Goal: Check status: Check status

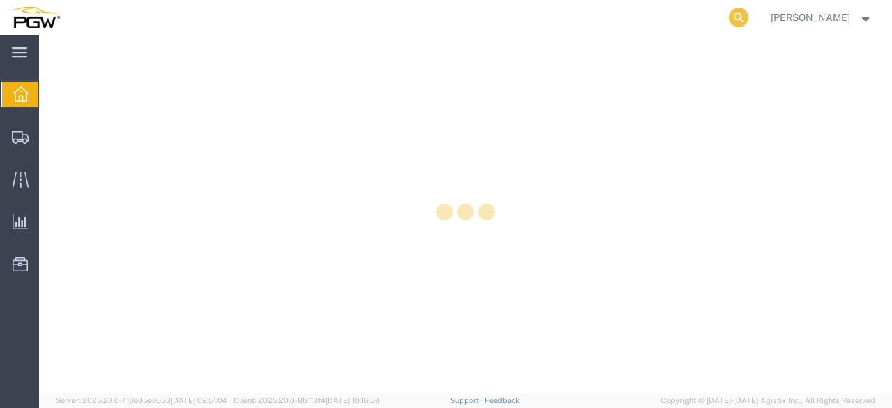
click at [730, 17] on icon at bounding box center [739, 18] width 20 height 20
click at [573, 24] on input "search" at bounding box center [517, 17] width 424 height 33
click at [514, 19] on input "search" at bounding box center [517, 17] width 424 height 33
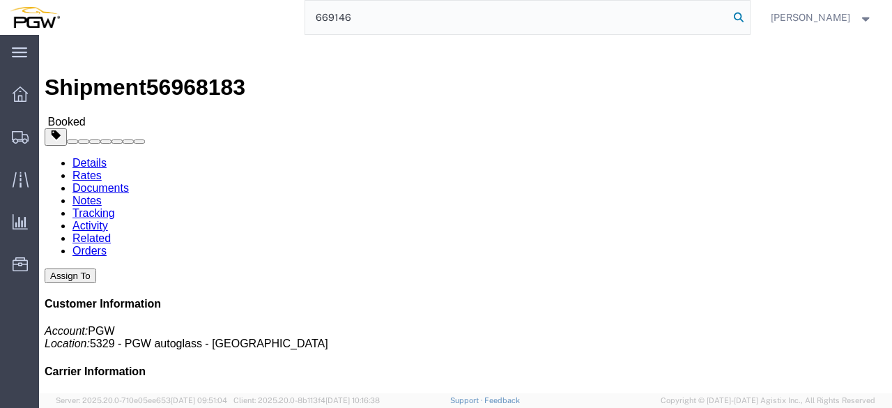
click at [729, 15] on icon at bounding box center [739, 18] width 20 height 20
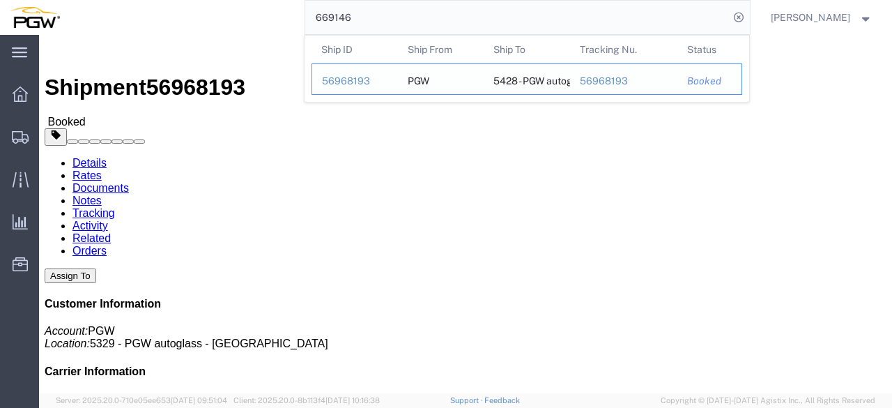
click at [364, 80] on div "56968193" at bounding box center [355, 81] width 66 height 15
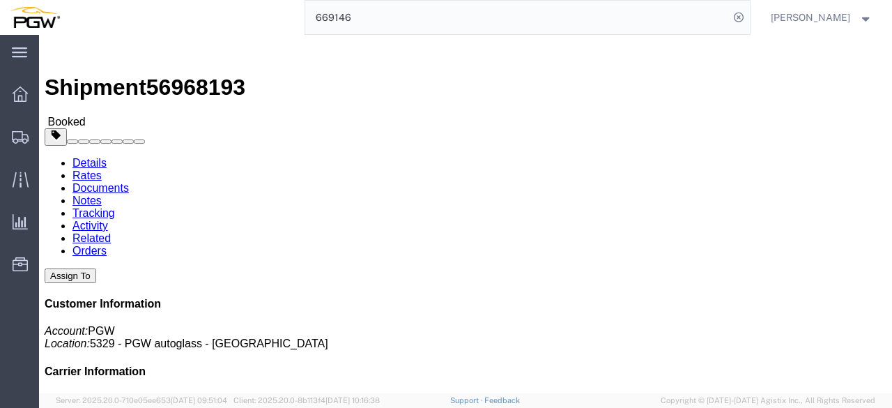
drag, startPoint x: 364, startPoint y: 80, endPoint x: 325, endPoint y: 45, distance: 52.3
click link "Activity"
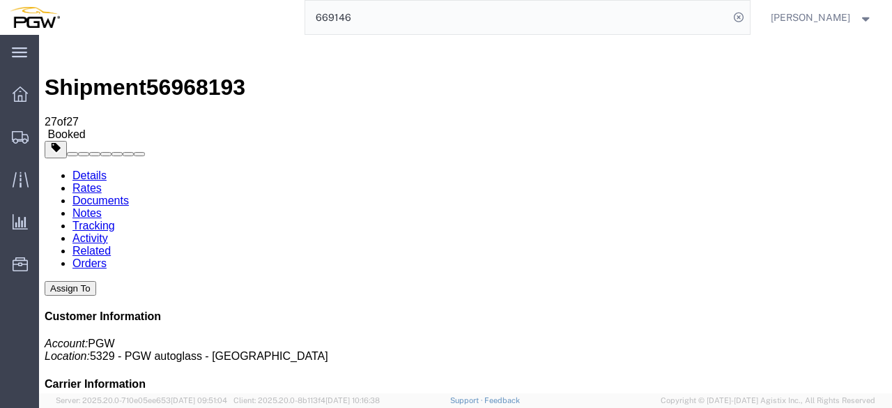
click at [78, 169] on link "Details" at bounding box center [89, 175] width 34 height 12
click at [360, 16] on input "669146" at bounding box center [517, 17] width 424 height 33
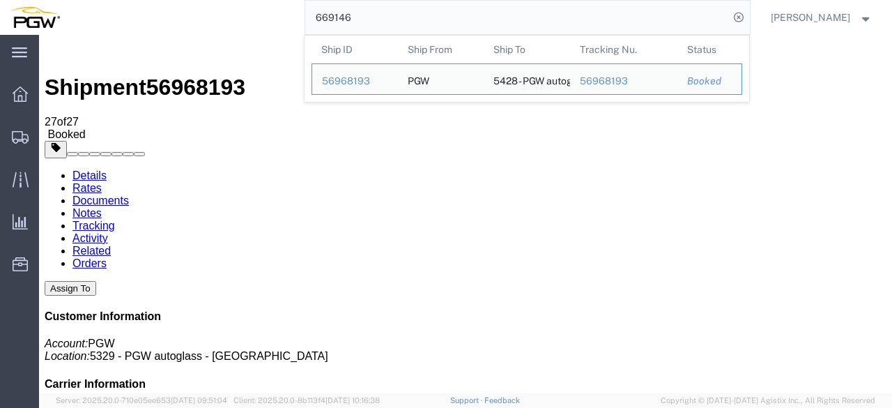
click at [360, 16] on input "669146" at bounding box center [517, 17] width 424 height 33
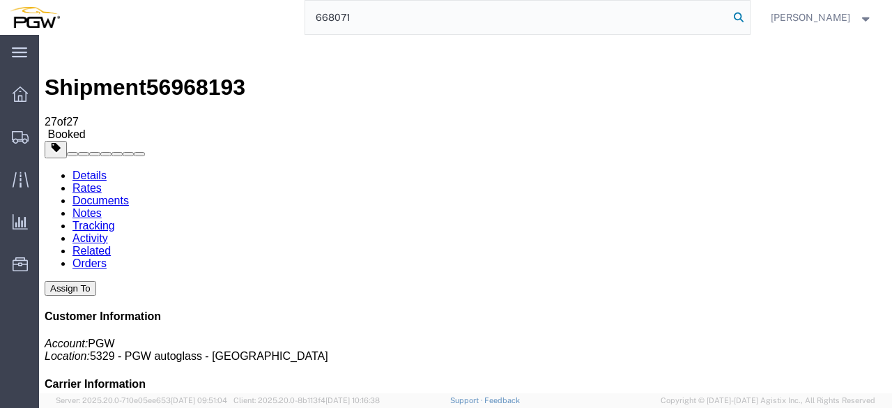
click at [739, 16] on icon at bounding box center [739, 18] width 20 height 20
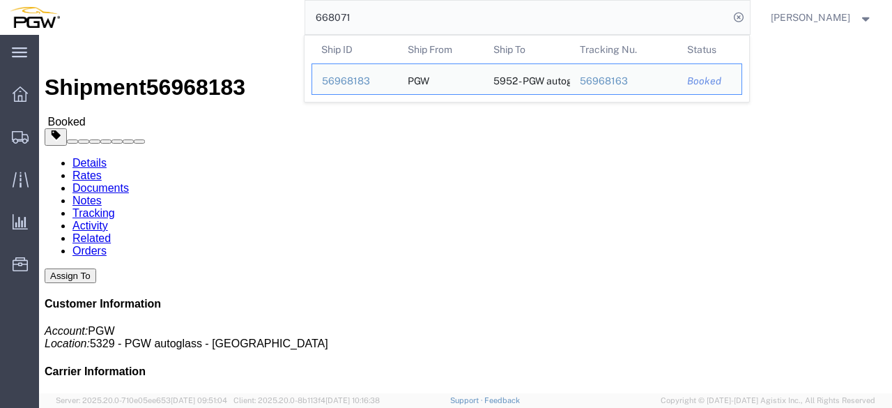
click at [353, 22] on input "668071" at bounding box center [517, 17] width 424 height 33
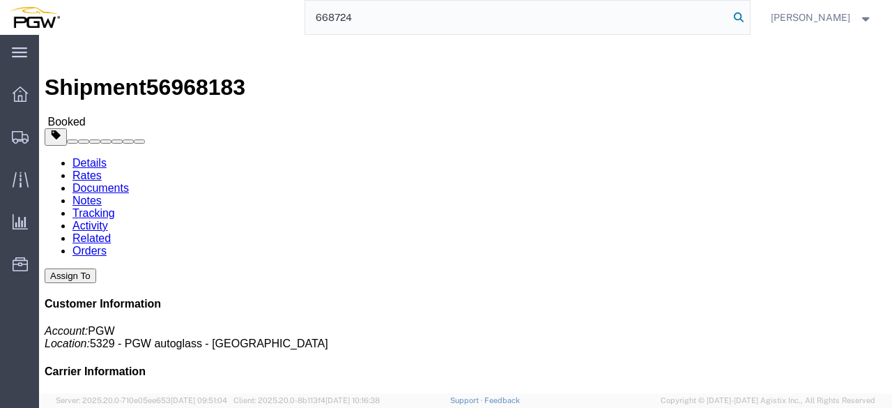
click at [739, 20] on icon at bounding box center [739, 18] width 20 height 20
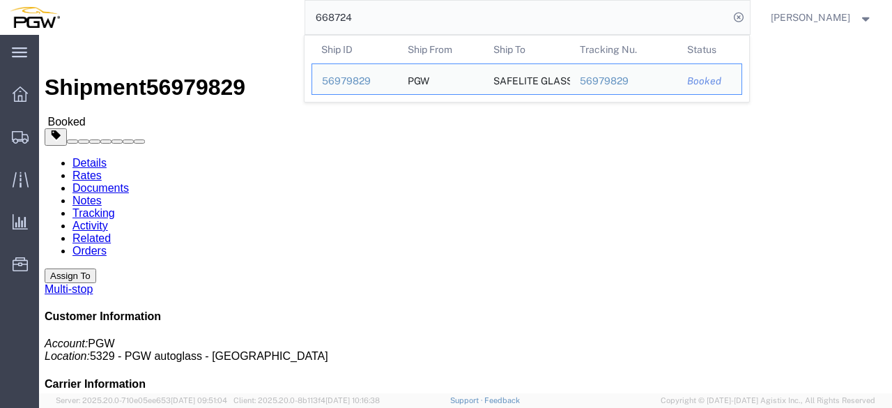
click span "56979829"
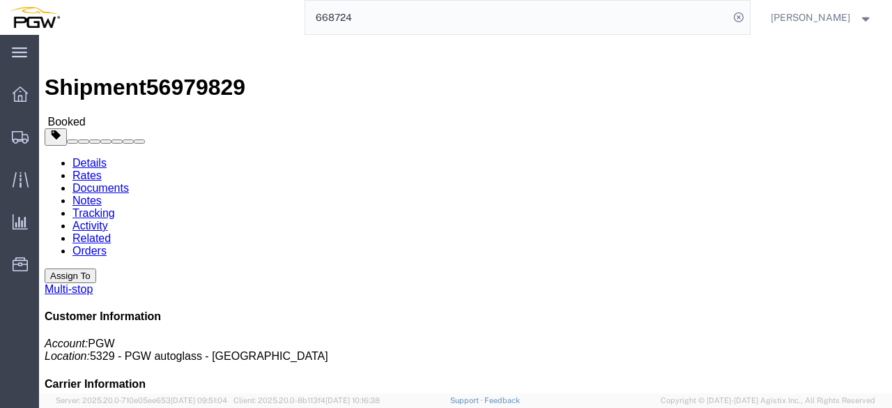
click span "56979829"
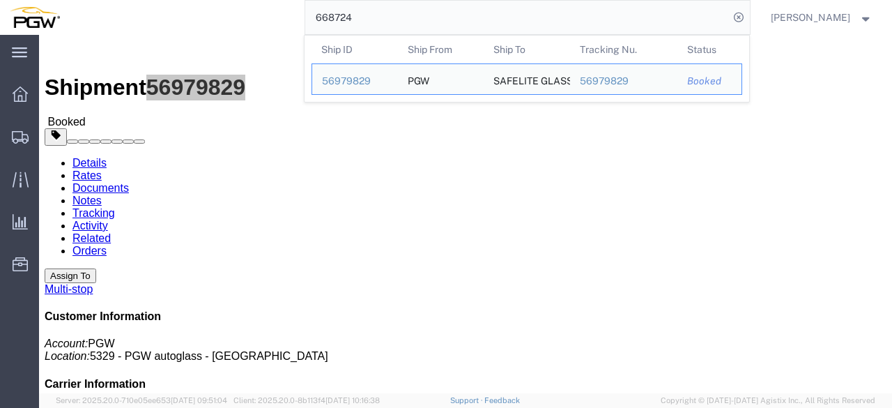
click at [343, 16] on input "668724" at bounding box center [517, 17] width 424 height 33
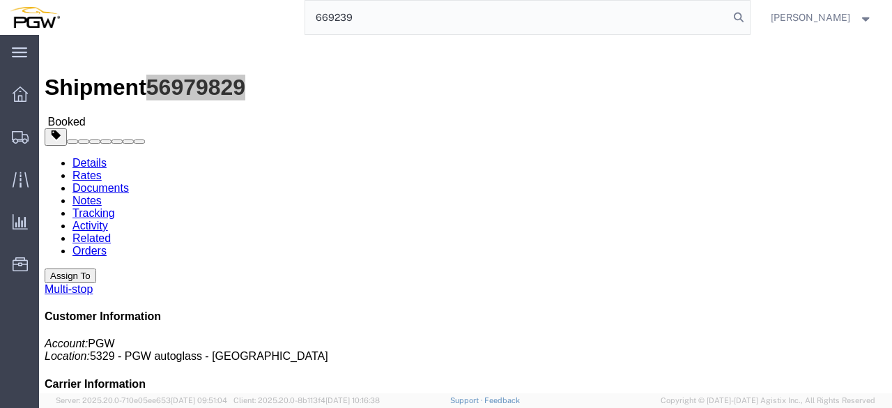
click at [545, 33] on input "669239" at bounding box center [517, 17] width 424 height 33
click at [734, 10] on icon at bounding box center [739, 18] width 20 height 20
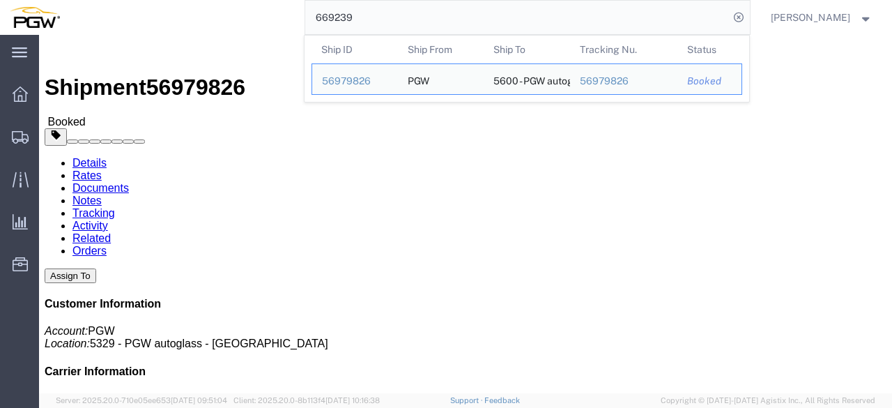
click at [362, 10] on input "669239" at bounding box center [517, 17] width 424 height 33
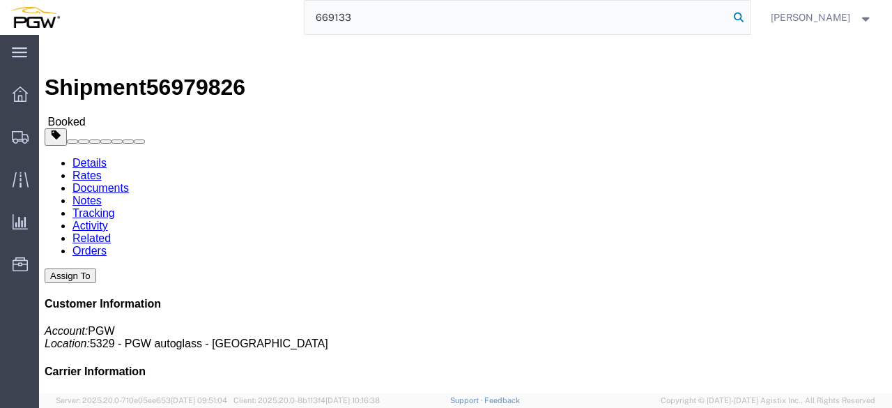
click at [732, 13] on icon at bounding box center [739, 18] width 20 height 20
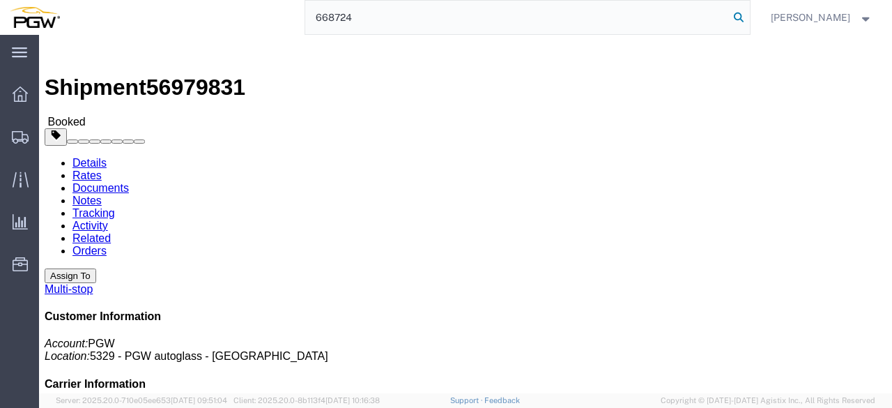
click at [736, 21] on icon at bounding box center [739, 18] width 20 height 20
type input "6"
click at [360, 20] on input "search" at bounding box center [517, 17] width 424 height 33
click at [733, 19] on icon at bounding box center [739, 18] width 20 height 20
type input "669220"
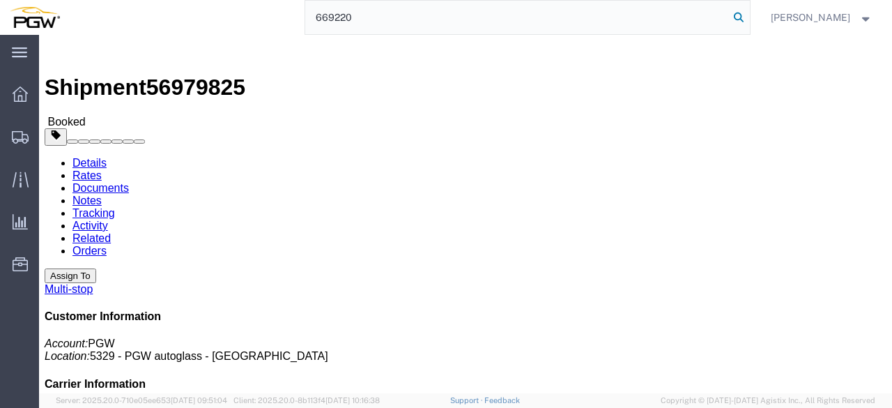
click at [733, 20] on icon at bounding box center [739, 18] width 20 height 20
